Goal: Navigation & Orientation: Go to known website

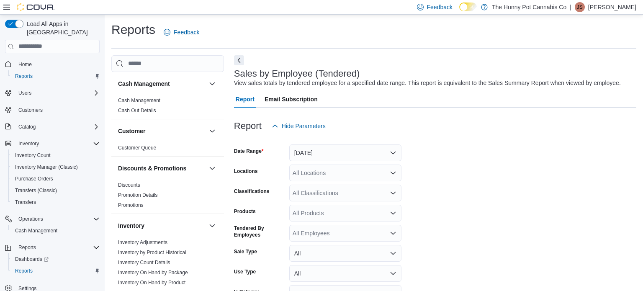
scroll to position [19, 0]
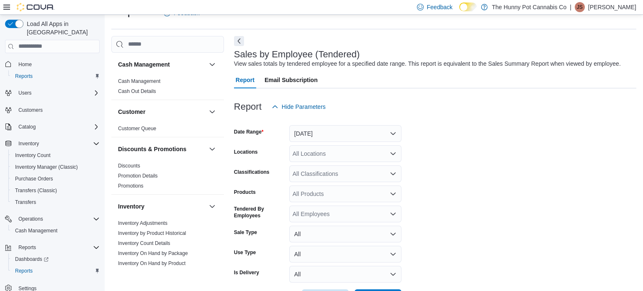
click at [627, 2] on p "Jessica Steinmetz" at bounding box center [612, 7] width 48 height 10
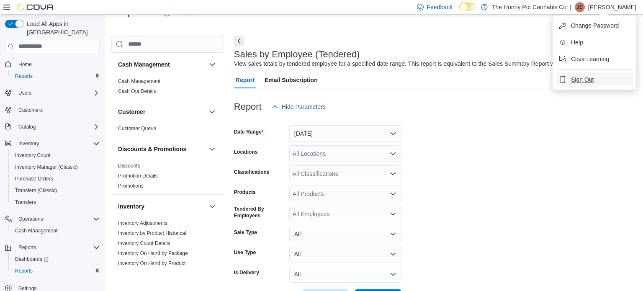
click at [581, 80] on span "Sign Out" at bounding box center [582, 79] width 23 height 8
